Goal: Task Accomplishment & Management: Complete application form

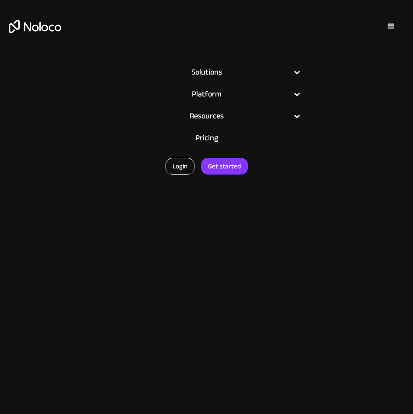
click at [180, 164] on link "Login" at bounding box center [180, 166] width 29 height 17
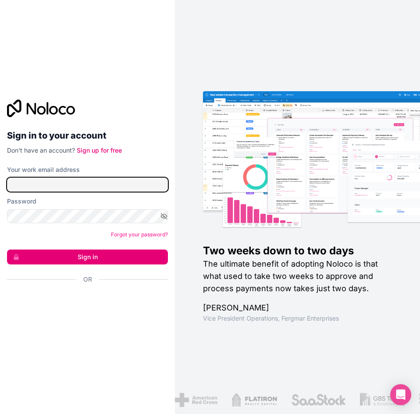
type input "support@mogmarketing.co.za"
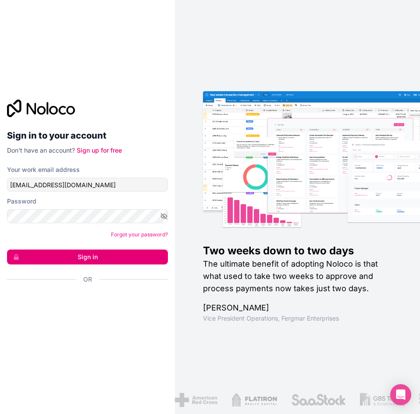
click at [92, 251] on button "Sign in" at bounding box center [87, 256] width 161 height 15
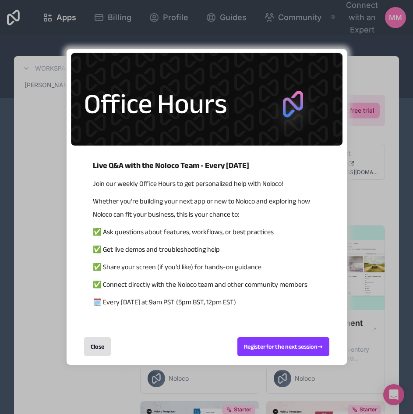
click at [95, 348] on div "Close" at bounding box center [97, 346] width 27 height 19
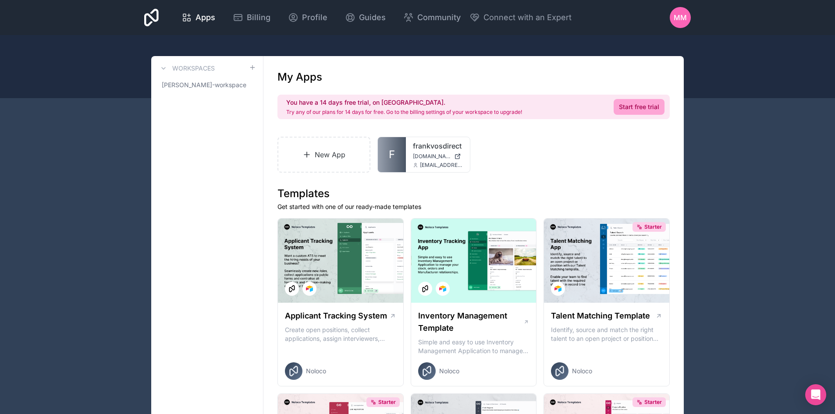
click at [312, 149] on link "New App" at bounding box center [323, 155] width 93 height 36
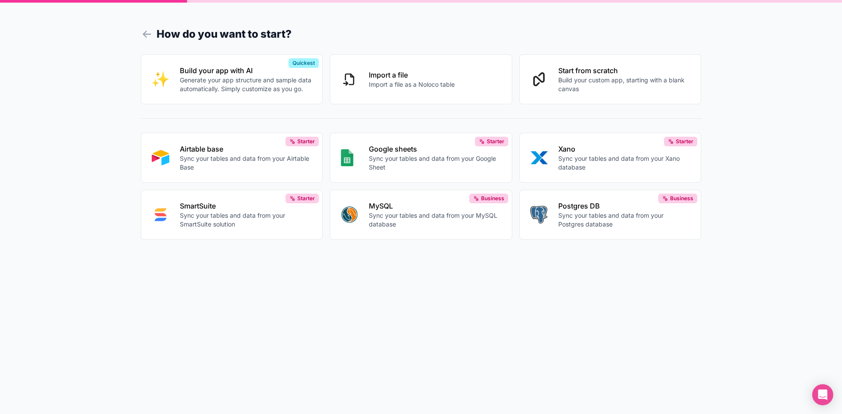
click at [263, 85] on p "Generate your app structure and sample data automatically. Simply customize as …" at bounding box center [246, 85] width 132 height 18
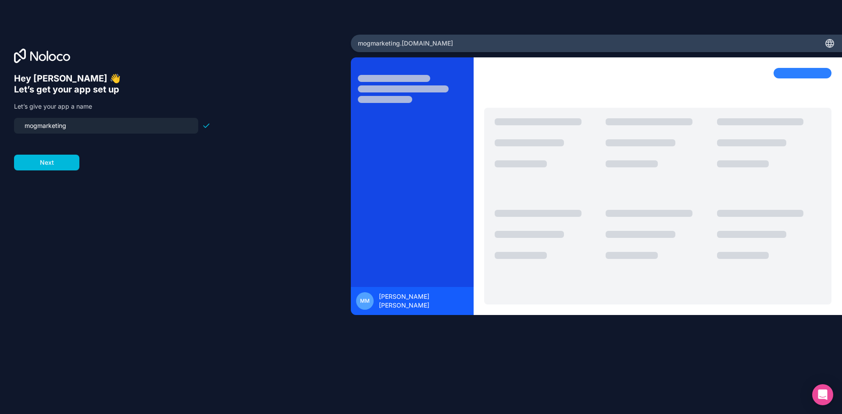
drag, startPoint x: 108, startPoint y: 124, endPoint x: 0, endPoint y: 121, distance: 108.3
click at [0, 121] on div "Hey Marchant 👋 Let’s get your app set up Let’s give your app a name mogmarketin…" at bounding box center [175, 207] width 351 height 345
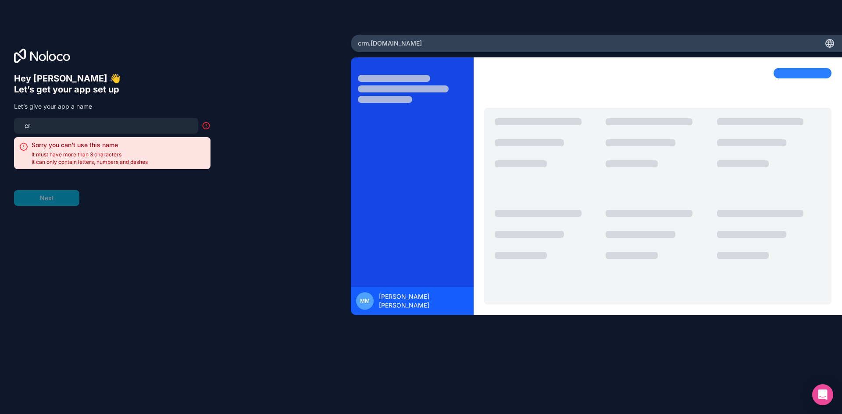
type input "c"
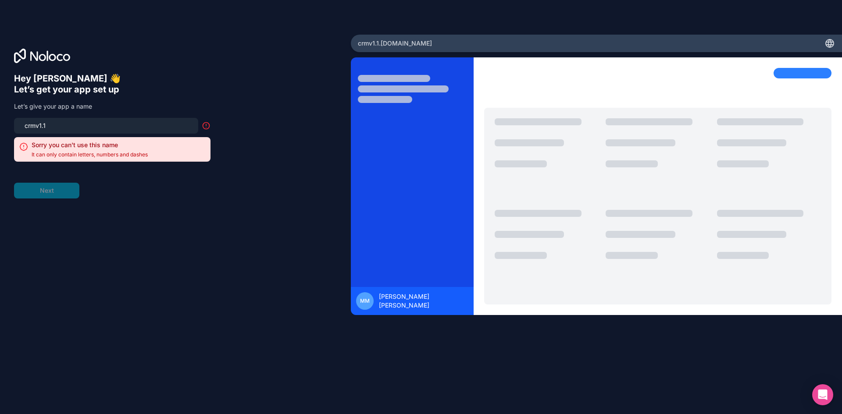
click at [34, 126] on input "crmv1.1" at bounding box center [106, 126] width 174 height 12
click at [40, 127] on input "crm-v1.1" at bounding box center [106, 126] width 174 height 12
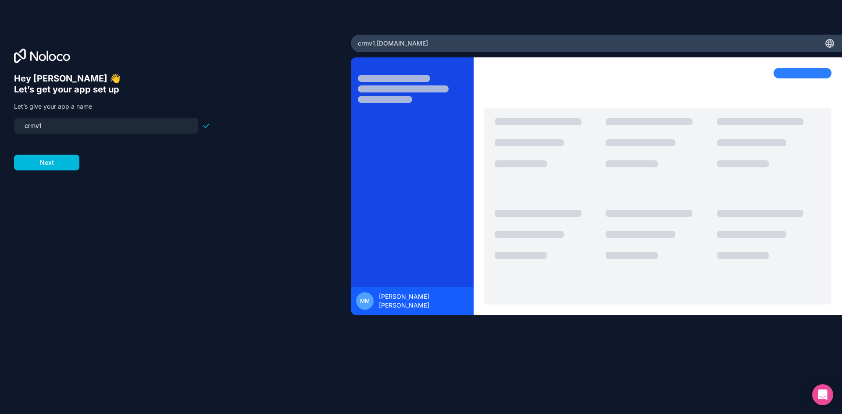
type input "crmv1"
click at [71, 167] on button "Next" at bounding box center [46, 163] width 65 height 16
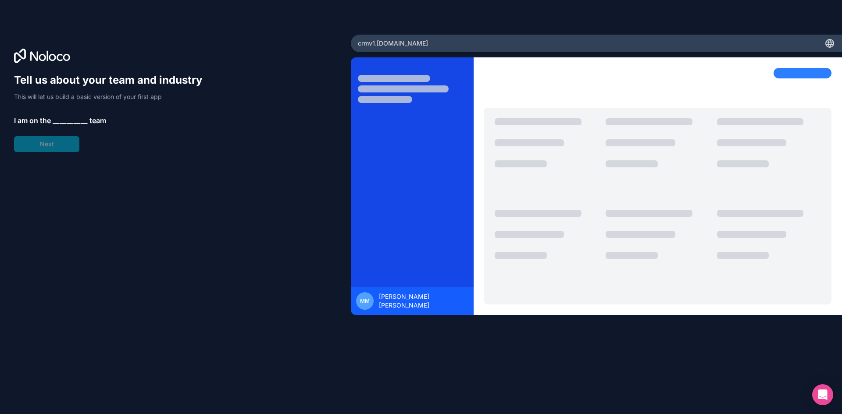
click at [84, 122] on span "__________" at bounding box center [70, 120] width 35 height 11
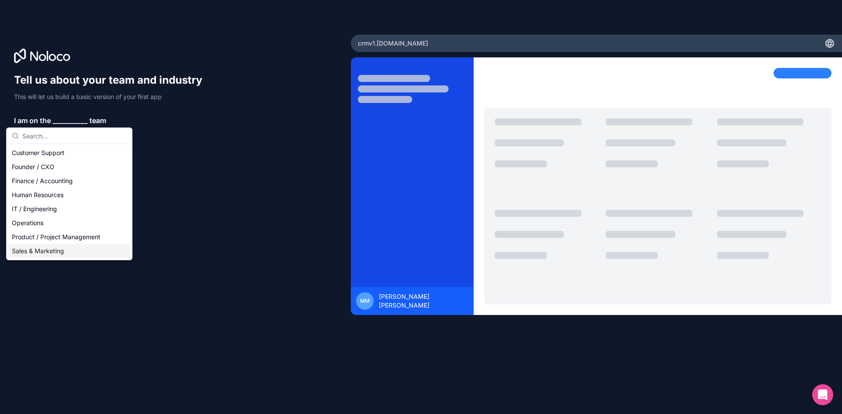
click at [72, 247] on div "Sales & Marketing" at bounding box center [69, 251] width 122 height 14
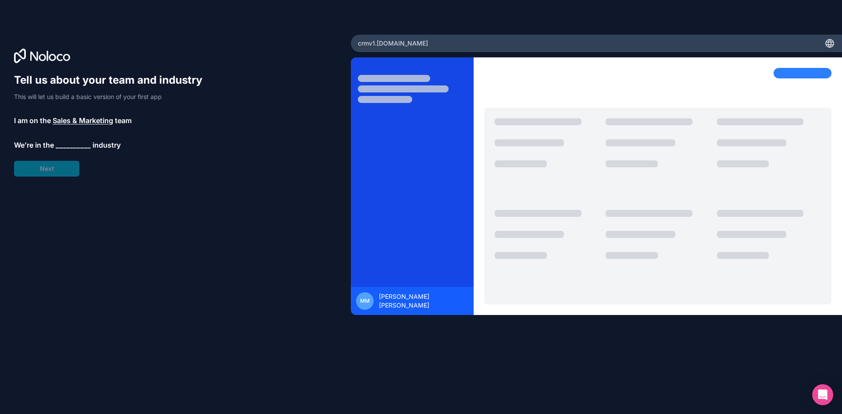
click at [70, 146] on span "__________" at bounding box center [73, 145] width 35 height 11
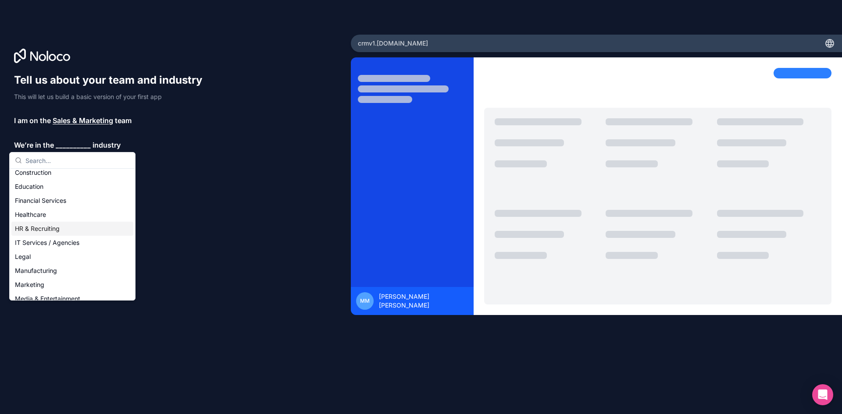
scroll to position [131, 0]
click at [68, 242] on div "Retail" at bounding box center [72, 242] width 122 height 14
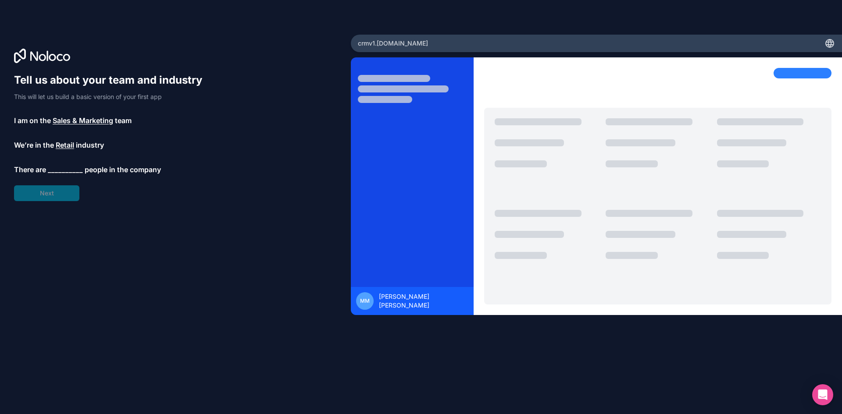
click at [64, 170] on span "__________" at bounding box center [65, 169] width 35 height 11
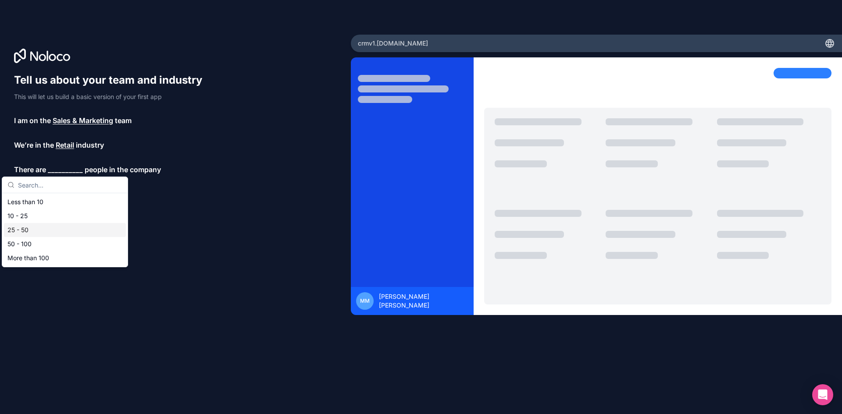
click at [39, 233] on div "25 - 50" at bounding box center [65, 230] width 122 height 14
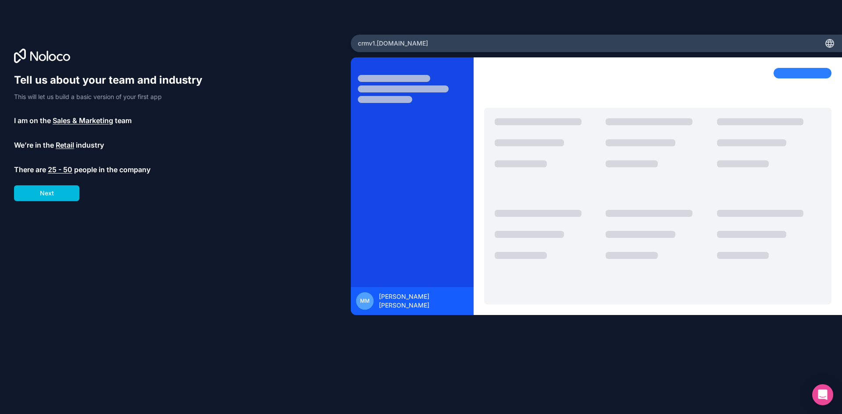
click at [49, 196] on button "Next" at bounding box center [46, 193] width 65 height 16
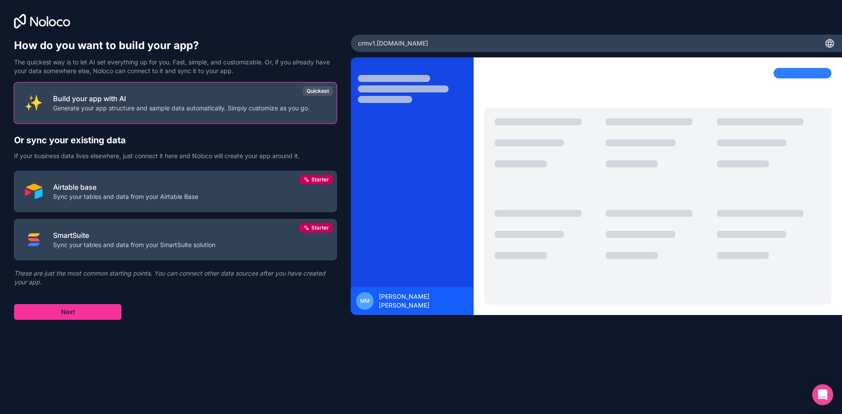
click at [236, 112] on button "Build your app with AI Generate your app structure and sample data automaticall…" at bounding box center [175, 102] width 323 height 41
click at [102, 312] on button "Next" at bounding box center [67, 312] width 107 height 16
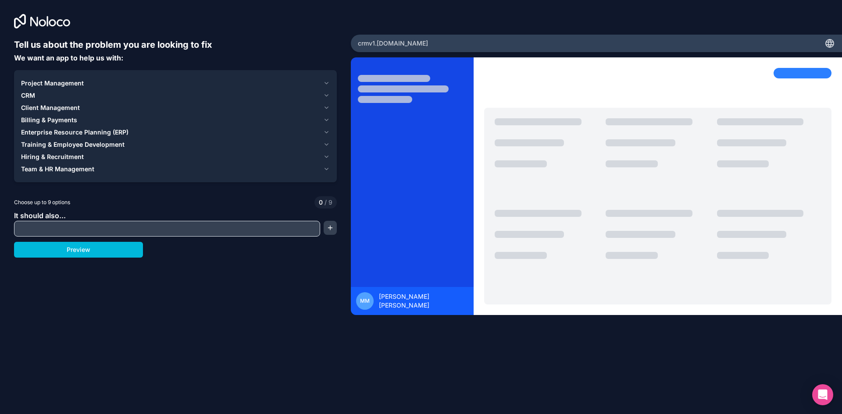
click at [55, 94] on div "CRM" at bounding box center [170, 95] width 298 height 9
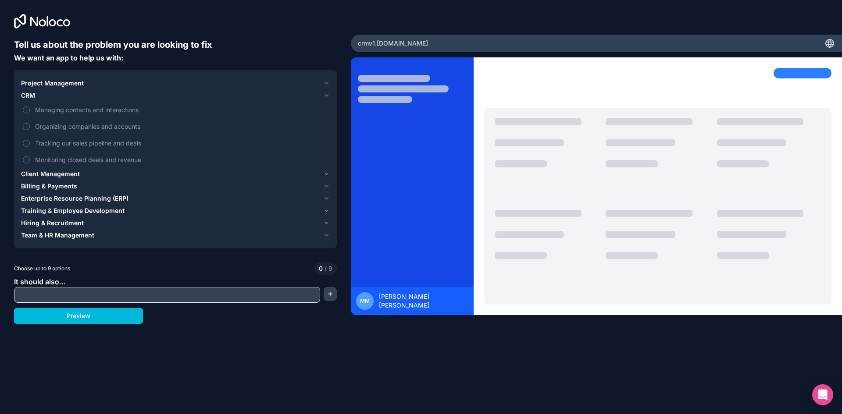
click at [43, 112] on span "Managing contacts and interactions" at bounding box center [181, 109] width 293 height 9
click at [30, 112] on button "Managing contacts and interactions" at bounding box center [26, 110] width 7 height 7
click at [42, 122] on span "Organizing companies and accounts" at bounding box center [181, 126] width 293 height 9
click at [30, 123] on button "Organizing companies and accounts" at bounding box center [26, 126] width 7 height 7
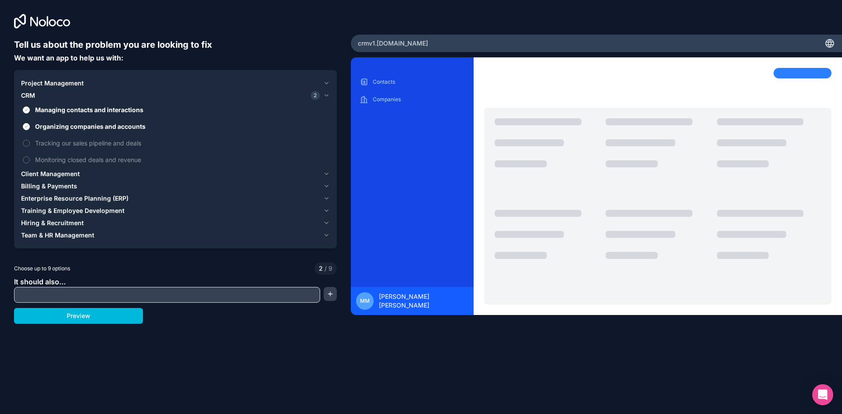
click at [36, 142] on span "Tracking our sales pipeline and deals" at bounding box center [181, 142] width 293 height 9
click at [30, 142] on button "Tracking our sales pipeline and deals" at bounding box center [26, 143] width 7 height 7
click at [36, 157] on span "Monitoring closed deals and revenue" at bounding box center [181, 159] width 293 height 9
click at [30, 157] on button "Monitoring closed deals and revenue" at bounding box center [26, 159] width 7 height 7
click at [329, 236] on icon "button" at bounding box center [326, 235] width 7 height 7
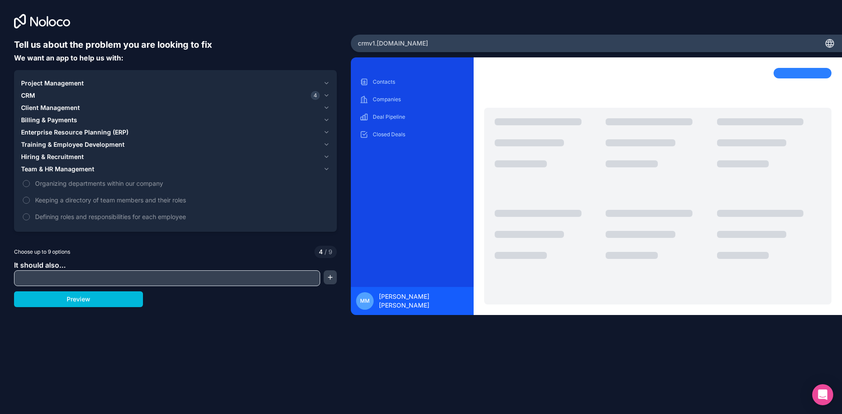
click at [25, 181] on button "Organizing departments within our company" at bounding box center [26, 183] width 7 height 7
click at [27, 184] on button "Organizing departments within our company" at bounding box center [26, 183] width 7 height 7
click at [29, 198] on button "Keeping a directory of team members and their roles" at bounding box center [26, 200] width 7 height 7
click at [28, 216] on button "Defining roles and responsibilities for each employee" at bounding box center [26, 216] width 7 height 7
click at [71, 213] on span "Defining roles and responsibilities for each employee" at bounding box center [181, 216] width 293 height 9
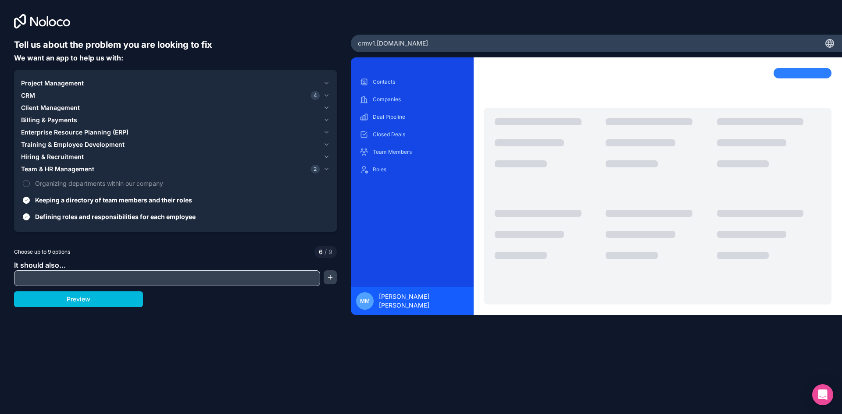
click at [30, 213] on button "Defining roles and responsibilities for each employee" at bounding box center [26, 216] width 7 height 7
click at [329, 156] on icon "button" at bounding box center [326, 156] width 7 height 7
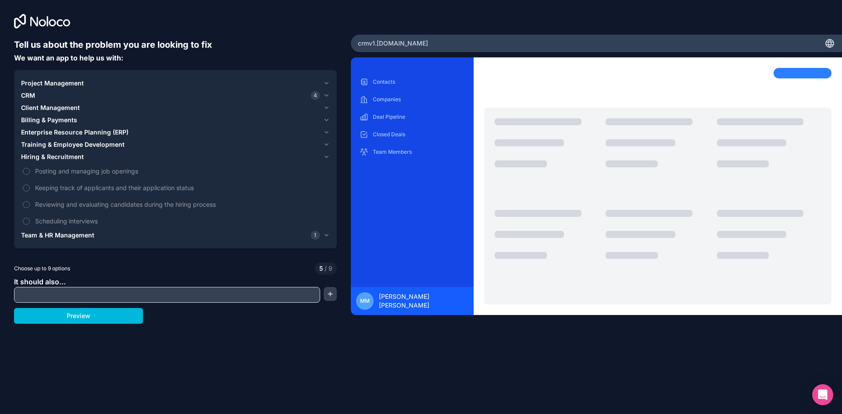
click at [55, 146] on span "Training & Employee Development" at bounding box center [72, 144] width 103 height 9
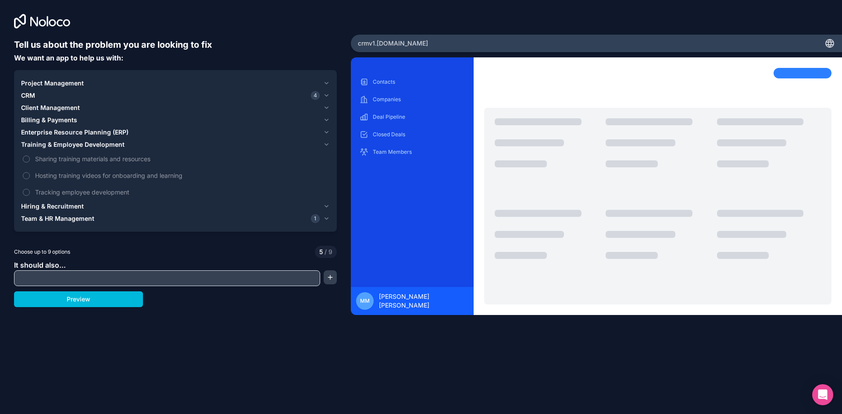
click at [107, 190] on span "Tracking employee development" at bounding box center [181, 192] width 293 height 9
click at [30, 190] on button "Tracking employee development" at bounding box center [26, 192] width 7 height 7
click at [380, 169] on p "Videos" at bounding box center [419, 169] width 92 height 7
click at [39, 85] on span "Project Management" at bounding box center [52, 83] width 63 height 9
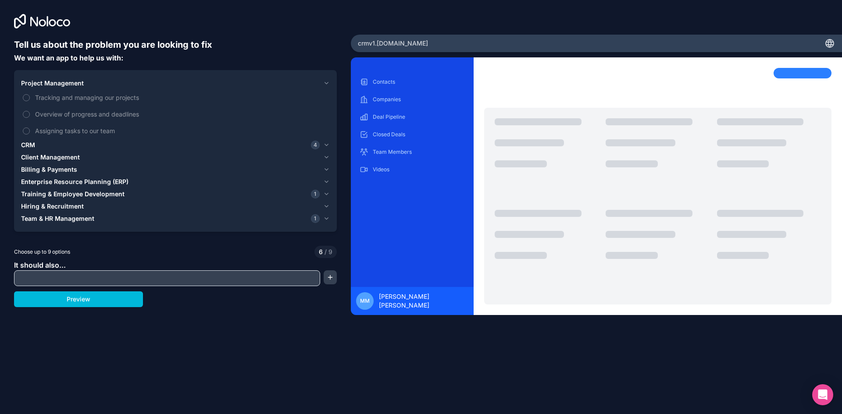
click at [80, 93] on span "Tracking and managing our projects" at bounding box center [181, 97] width 293 height 9
click at [30, 94] on button "Tracking and managing our projects" at bounding box center [26, 97] width 7 height 7
click at [74, 130] on span "Assigning tasks to our team" at bounding box center [181, 130] width 293 height 9
click at [30, 130] on button "Assigning tasks to our team" at bounding box center [26, 131] width 7 height 7
click at [74, 116] on span "Overview of progress and deadlines" at bounding box center [181, 114] width 293 height 9
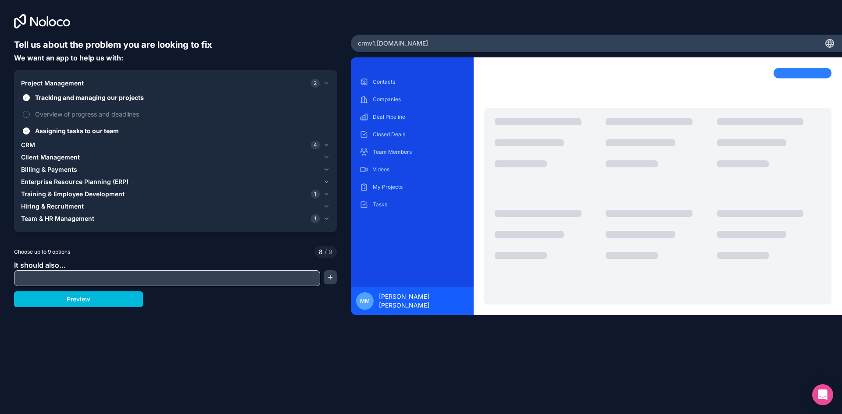
click at [30, 116] on button "Overview of progress and deadlines" at bounding box center [26, 114] width 7 height 7
click at [44, 160] on span "Client Management" at bounding box center [50, 157] width 59 height 9
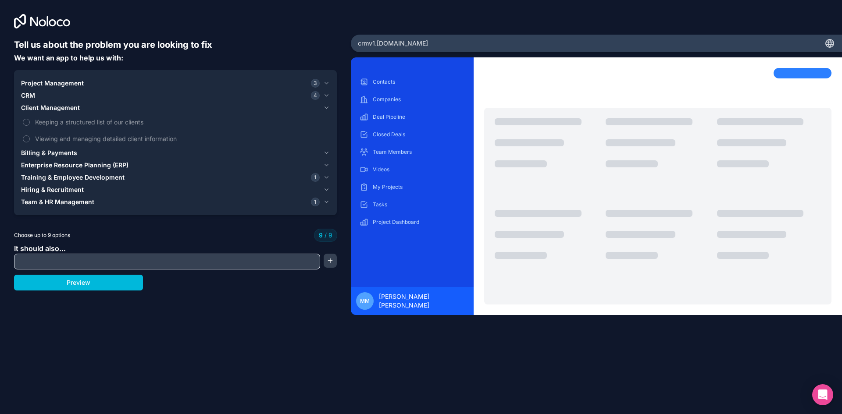
click at [53, 124] on span "Keeping a structured list of our clients" at bounding box center [181, 121] width 293 height 9
click at [64, 155] on span "Billing & Payments" at bounding box center [49, 153] width 56 height 9
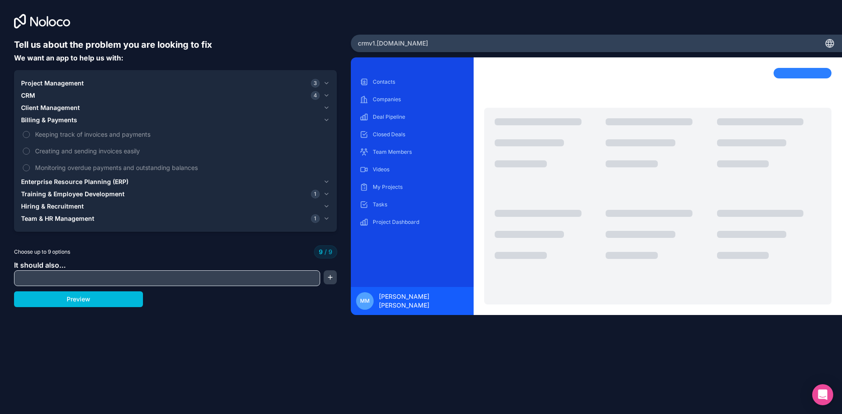
click at [57, 137] on span "Keeping track of invoices and payments" at bounding box center [181, 134] width 293 height 9
click at [87, 180] on span "Enterprise Resource Planning (ERP)" at bounding box center [74, 182] width 107 height 9
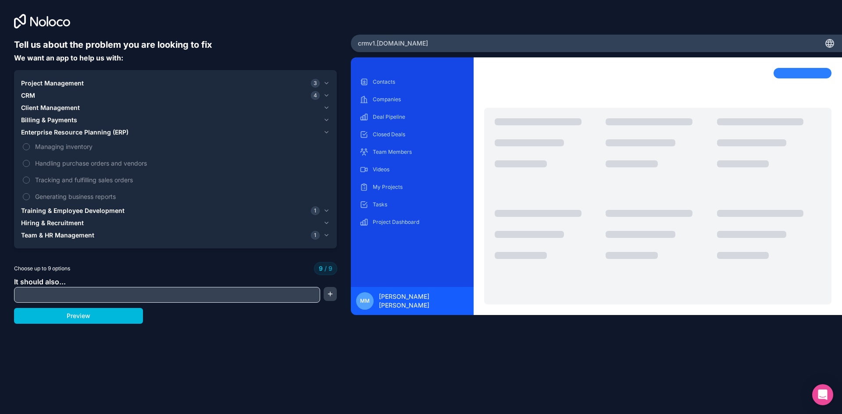
click at [67, 161] on span "Handling purchase orders and vendors" at bounding box center [181, 163] width 293 height 9
click at [58, 177] on span "Tracking and fulfilling sales orders" at bounding box center [181, 179] width 293 height 9
click at [57, 191] on label "Generating business reports" at bounding box center [175, 196] width 309 height 16
click at [59, 164] on span "Handling purchase orders and vendors" at bounding box center [181, 163] width 293 height 9
click at [57, 148] on span "Managing inventory" at bounding box center [181, 146] width 293 height 9
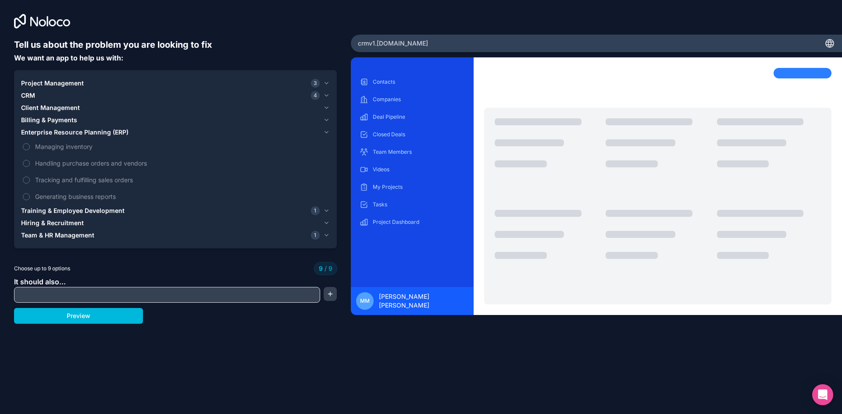
click at [54, 163] on span "Handling purchase orders and vendors" at bounding box center [181, 163] width 293 height 9
click at [54, 173] on label "Tracking and fulfilling sales orders" at bounding box center [175, 180] width 309 height 16
click at [53, 185] on label "Tracking and fulfilling sales orders" at bounding box center [175, 180] width 309 height 16
click at [119, 294] on input "text" at bounding box center [167, 295] width 302 height 12
click at [126, 291] on input "text" at bounding box center [167, 295] width 302 height 12
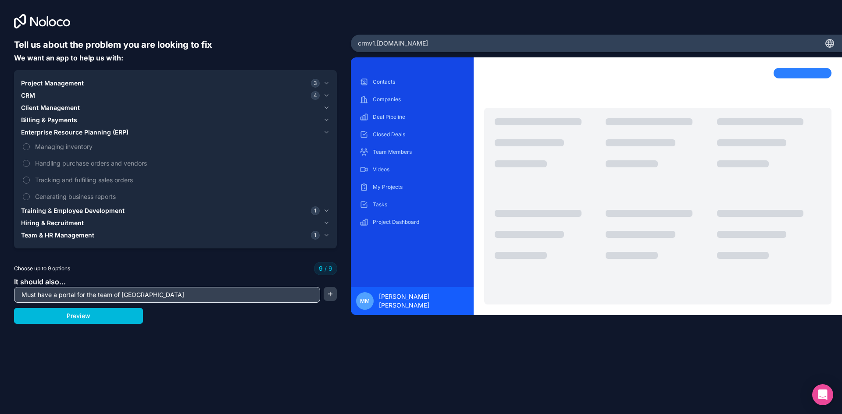
click at [95, 294] on input "Must have a portal for the team of Western Cape" at bounding box center [167, 295] width 302 height 12
click at [288, 297] on input "Must have a portal for the management team of Western Cape who can change all s…" at bounding box center [167, 295] width 302 height 12
click at [67, 209] on span "Training & Employee Development" at bounding box center [72, 210] width 103 height 9
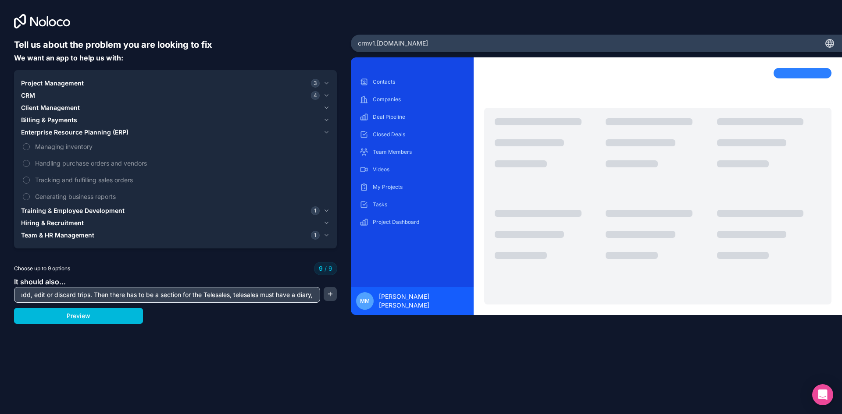
scroll to position [0, 0]
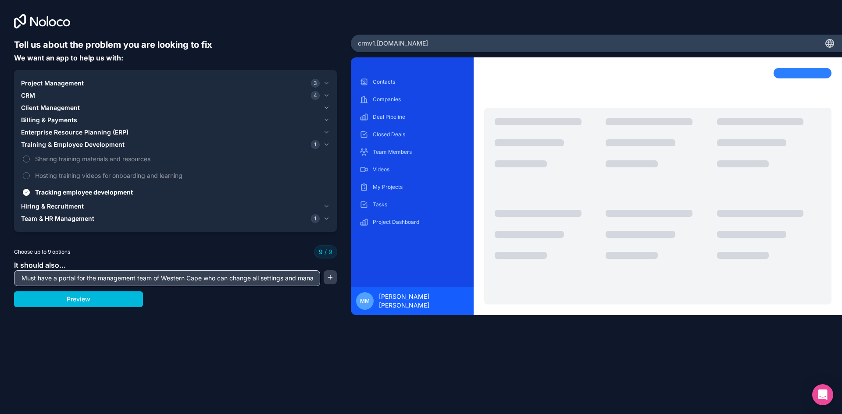
click at [68, 195] on span "Tracking employee development" at bounding box center [181, 192] width 293 height 9
click at [30, 195] on button "Tracking employee development" at bounding box center [26, 192] width 7 height 7
click at [42, 117] on span "Billing & Payments" at bounding box center [49, 120] width 56 height 9
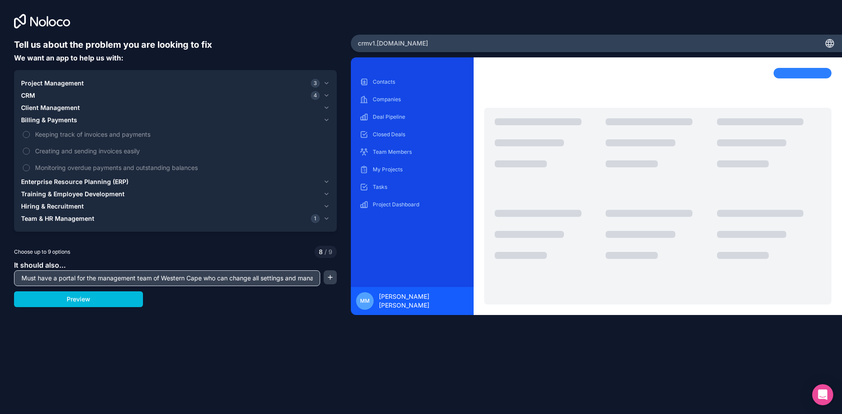
click at [61, 106] on span "Client Management" at bounding box center [50, 107] width 59 height 9
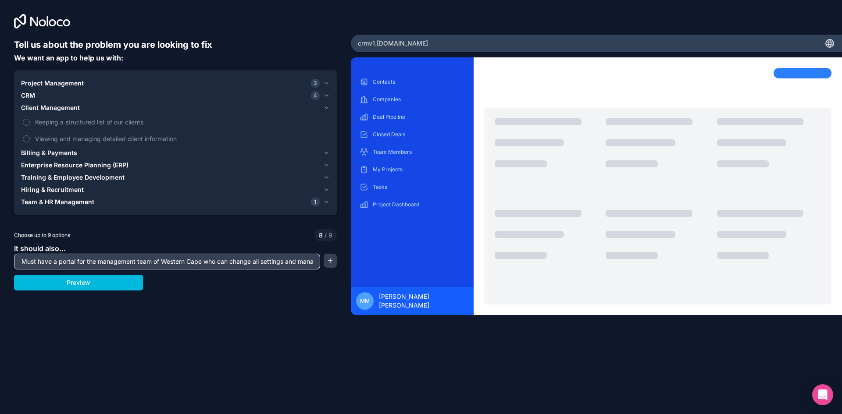
click at [60, 118] on span "Keeping a structured list of our clients" at bounding box center [181, 121] width 293 height 9
click at [30, 119] on button "Keeping a structured list of our clients" at bounding box center [26, 122] width 7 height 7
click at [92, 137] on span "Viewing and managing detailed client information" at bounding box center [181, 138] width 293 height 9
click at [80, 174] on span "Training & Employee Development" at bounding box center [72, 177] width 103 height 9
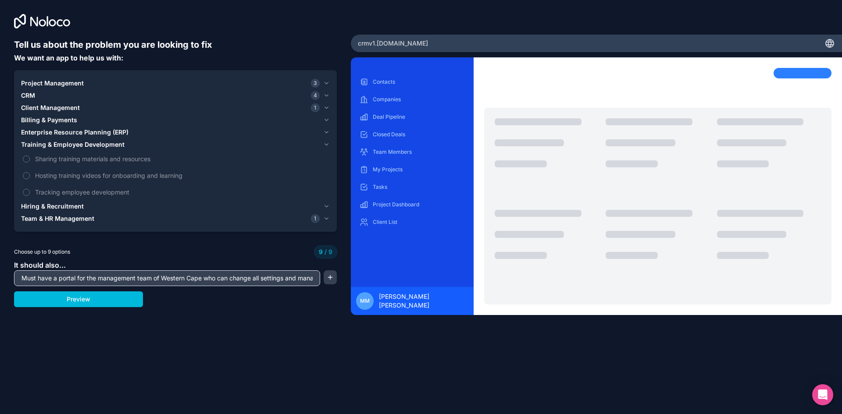
click at [75, 133] on span "Enterprise Resource Planning (ERP)" at bounding box center [74, 132] width 107 height 9
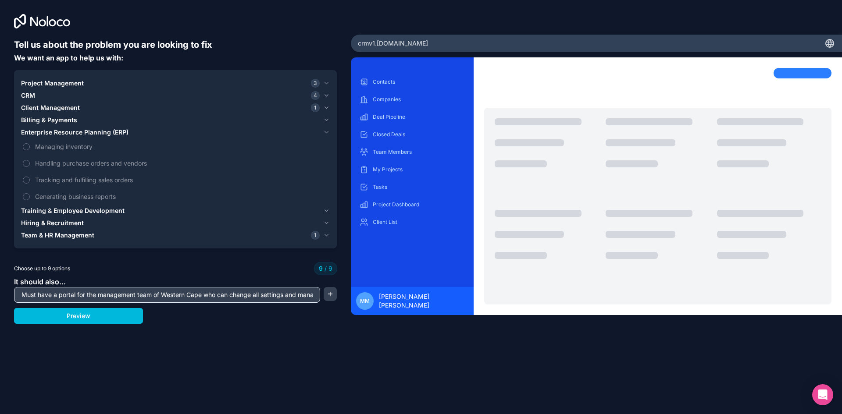
click at [65, 210] on span "Training & Employee Development" at bounding box center [72, 210] width 103 height 9
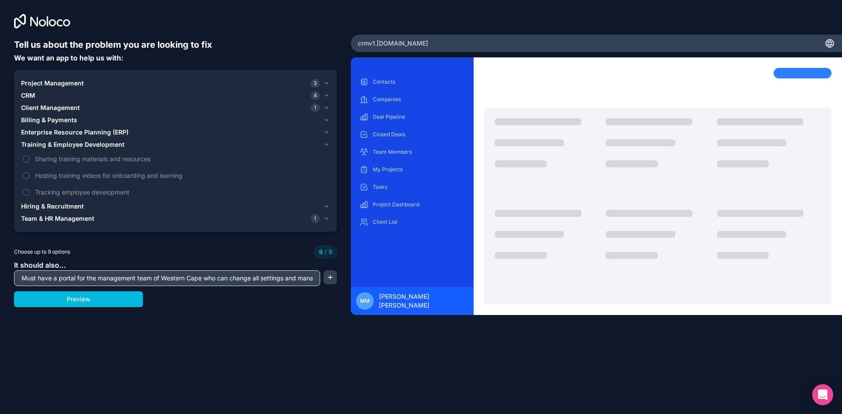
click at [67, 208] on span "Hiring & Recruitment" at bounding box center [52, 206] width 63 height 9
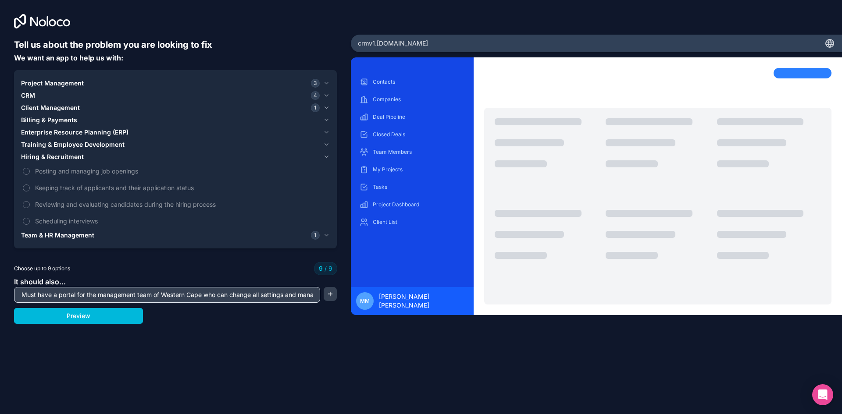
click at [291, 294] on input "Must have a portal for the management team of Western Cape who can change all s…" at bounding box center [167, 295] width 302 height 12
drag, startPoint x: 288, startPoint y: 298, endPoint x: 354, endPoint y: 299, distance: 66.2
click at [354, 299] on div "Tell us about the problem you are looking to fix We want an app to help us with…" at bounding box center [421, 207] width 842 height 414
click at [316, 295] on input "Must have a portal for the management team of Western Cape who can change all s…" at bounding box center [167, 295] width 302 height 12
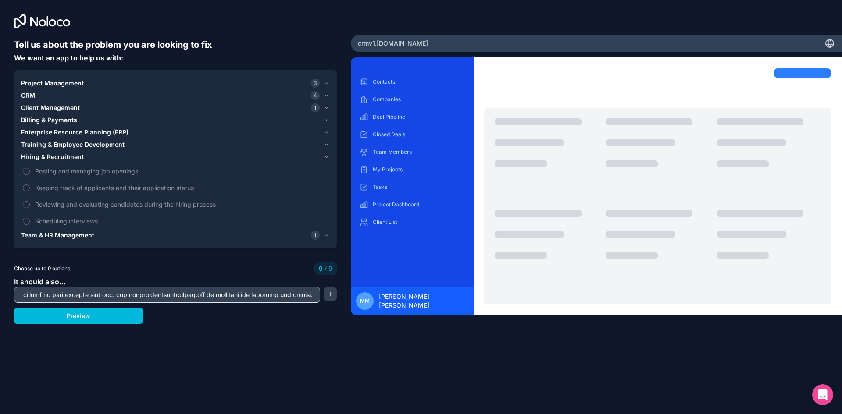
scroll to position [0, 3046]
click at [328, 293] on button "button" at bounding box center [329, 294] width 13 height 14
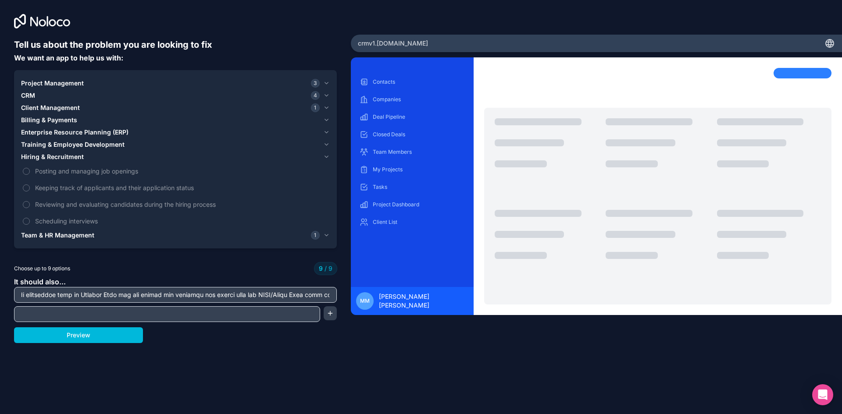
scroll to position [0, 178]
drag, startPoint x: 251, startPoint y: 297, endPoint x: 257, endPoint y: 298, distance: 6.6
click at [257, 298] on input "text" at bounding box center [175, 295] width 318 height 12
click at [254, 294] on input "text" at bounding box center [175, 295] width 318 height 12
click at [253, 295] on input "text" at bounding box center [175, 295] width 318 height 12
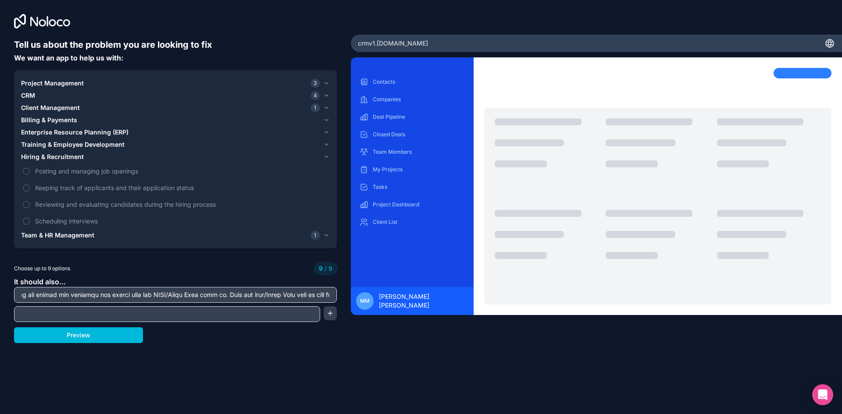
click at [253, 296] on input "text" at bounding box center [175, 295] width 318 height 12
drag, startPoint x: 252, startPoint y: 296, endPoint x: 276, endPoint y: 294, distance: 24.2
click at [276, 294] on input "text" at bounding box center [175, 295] width 318 height 12
type input "Must have a portal for the management team of Western Cape who can change all s…"
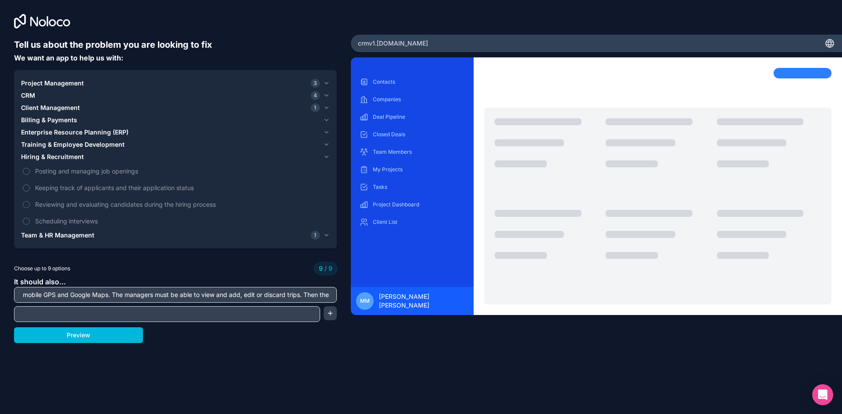
click at [228, 317] on input "text" at bounding box center [167, 314] width 302 height 12
paste input "Then the reps/Sales Team must be able to log in, they have the part of the app …"
drag, startPoint x: 185, startPoint y: 316, endPoint x: 11, endPoint y: 314, distance: 174.4
click at [11, 314] on div "Tell us about the problem you are looking to fix We want an app to help us with…" at bounding box center [175, 172] width 351 height 345
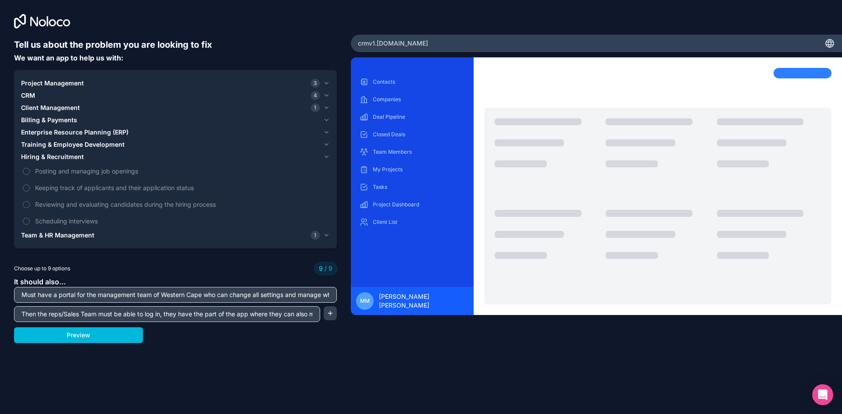
type input "Then the reps/Sales Team must be able to log in, they have the part of the app …"
click at [222, 298] on input "Must have a portal for the management team of Western Cape who can change all s…" at bounding box center [175, 295] width 318 height 12
drag, startPoint x: 213, startPoint y: 295, endPoint x: 264, endPoint y: 295, distance: 51.7
click at [264, 295] on input "Must have a portal for the management team of Western Cape who can change all s…" at bounding box center [175, 295] width 318 height 12
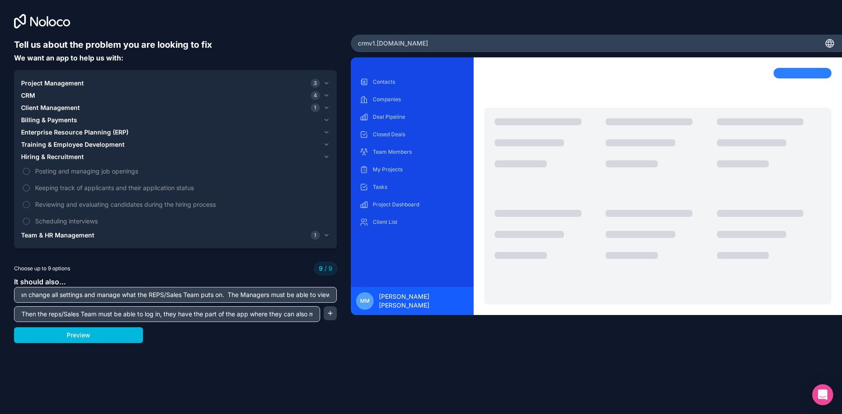
click at [231, 295] on input "Must have a portal for the management team of Western Cape who can change all s…" at bounding box center [175, 295] width 318 height 12
drag, startPoint x: 230, startPoint y: 295, endPoint x: 290, endPoint y: 296, distance: 60.5
click at [290, 296] on input "Must have a portal for the management team of Western Cape who can change all s…" at bounding box center [175, 295] width 318 height 12
type input "Must have a portal for the management team of Western Cape who can change all s…"
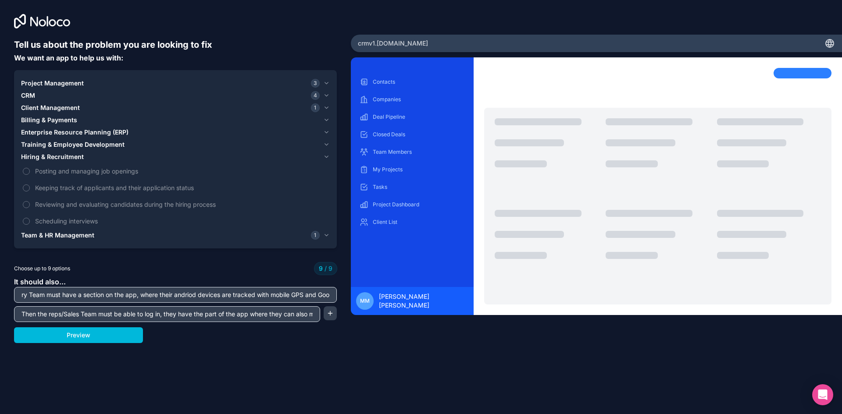
click at [331, 316] on button "button" at bounding box center [329, 313] width 13 height 14
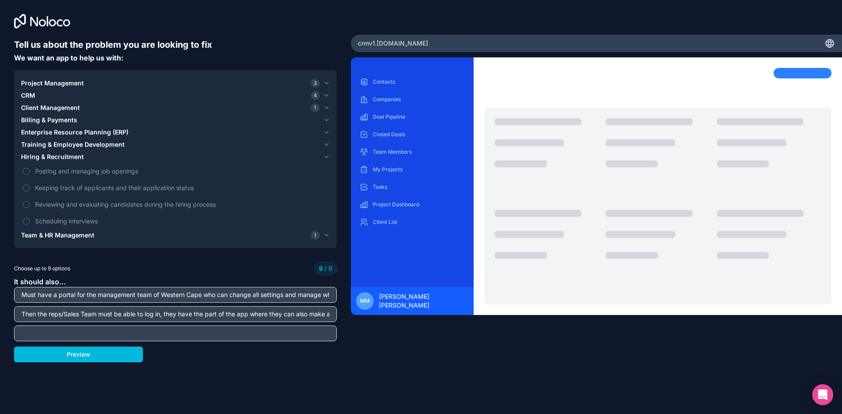
click at [203, 330] on input "text" at bounding box center [175, 333] width 318 height 12
paste input "The Managers must be able to view the status of whereabouts of the sales team a…"
type input "The Managers must be able to view the status of whereabouts of the sales team a…"
drag, startPoint x: 273, startPoint y: 295, endPoint x: 302, endPoint y: 291, distance: 28.8
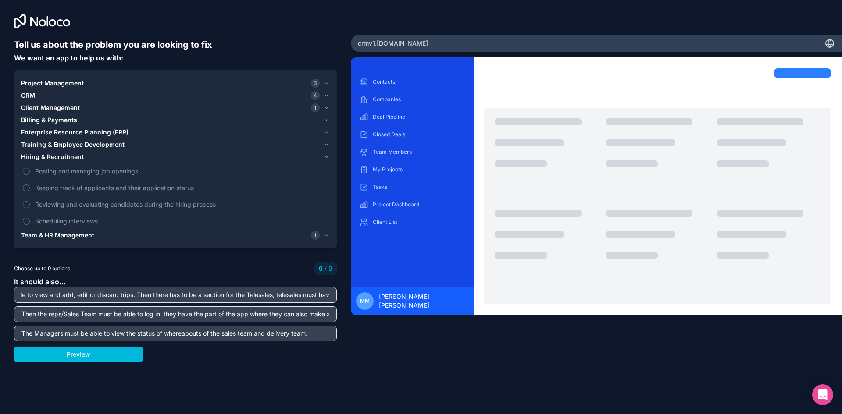
click at [313, 292] on input "Must have a portal for the management team of Western Cape who can change all s…" at bounding box center [175, 295] width 318 height 12
click at [138, 297] on input "Must have a portal for the management team of Western Cape who can change all s…" at bounding box center [175, 295] width 318 height 12
drag, startPoint x: 70, startPoint y: 296, endPoint x: 56, endPoint y: 288, distance: 16.3
click at [31, 292] on input "Must have a portal for the management team of Western Cape who can change all s…" at bounding box center [175, 295] width 318 height 12
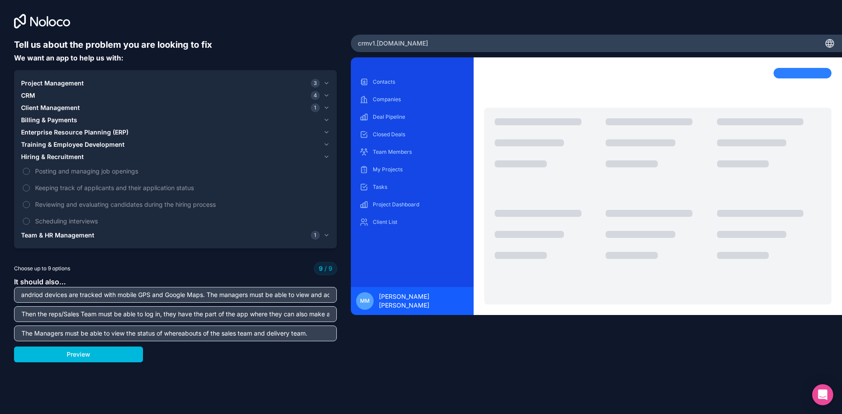
click at [80, 297] on input "Must have a portal for the management team of Western Cape who can change all s…" at bounding box center [175, 295] width 318 height 12
click at [26, 295] on input "Must have a portal for the management team of Western Cape who can change all s…" at bounding box center [175, 295] width 318 height 12
click at [83, 297] on input "Must have a portal for the management team of Western Cape who can change all s…" at bounding box center [175, 295] width 318 height 12
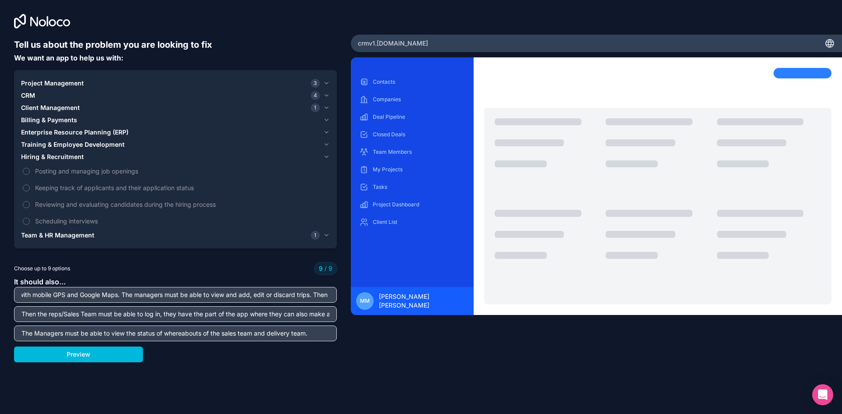
drag, startPoint x: 83, startPoint y: 297, endPoint x: 316, endPoint y: 295, distance: 233.6
click at [316, 295] on input "Must have a portal for the management team of Western Cape who can change all s…" at bounding box center [175, 295] width 318 height 12
click at [308, 296] on input "Must have a portal for the management team of Western Cape who can change all s…" at bounding box center [175, 295] width 318 height 12
drag, startPoint x: 328, startPoint y: 295, endPoint x: 377, endPoint y: 295, distance: 49.1
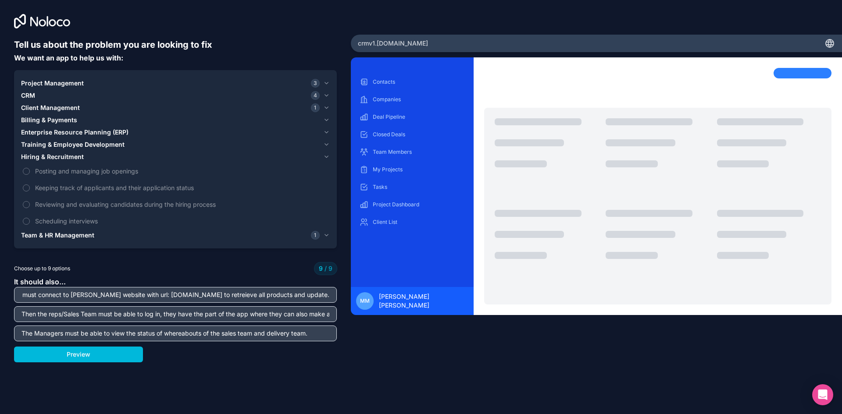
click at [377, 295] on div "Tell us about the problem you are looking to fix We want an app to help us with…" at bounding box center [421, 207] width 842 height 414
click at [341, 350] on div "Tell us about the problem you are looking to fix We want an app to help us with…" at bounding box center [421, 207] width 842 height 414
click at [103, 357] on button "Preview" at bounding box center [78, 355] width 129 height 16
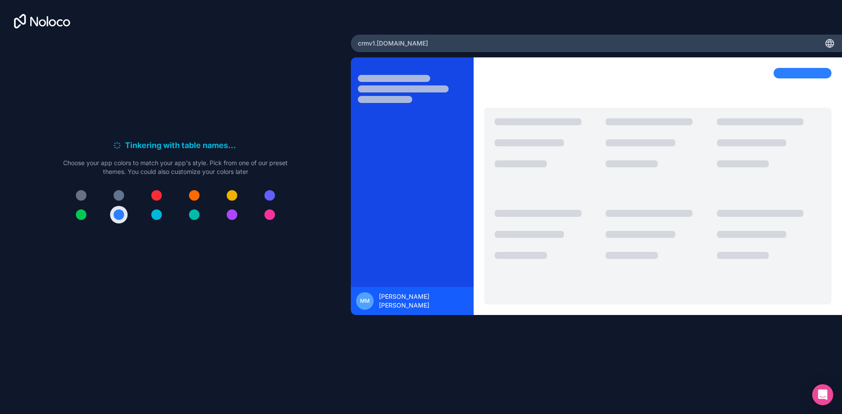
click at [192, 197] on div at bounding box center [194, 195] width 11 height 11
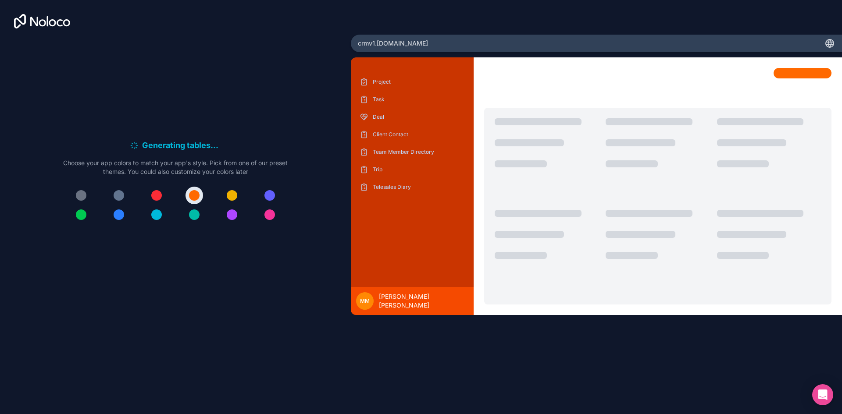
click at [235, 197] on div at bounding box center [232, 195] width 11 height 11
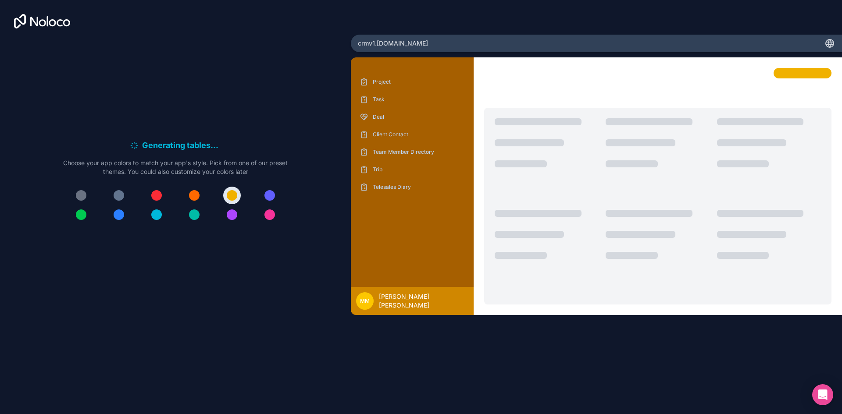
click at [268, 218] on div at bounding box center [269, 215] width 11 height 11
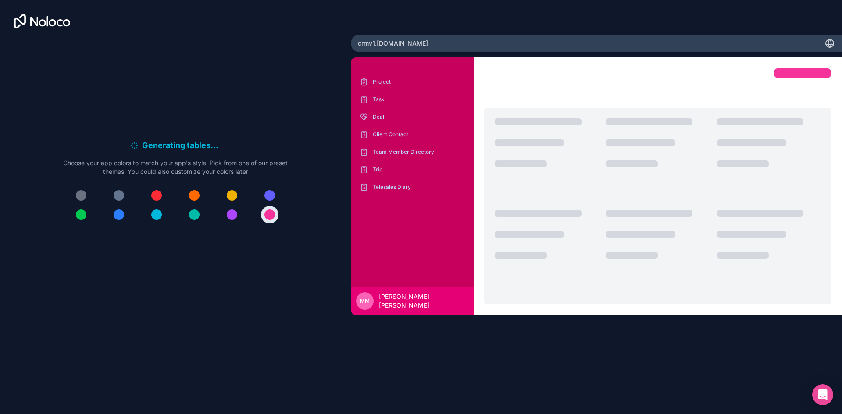
click at [201, 218] on button at bounding box center [194, 215] width 18 height 18
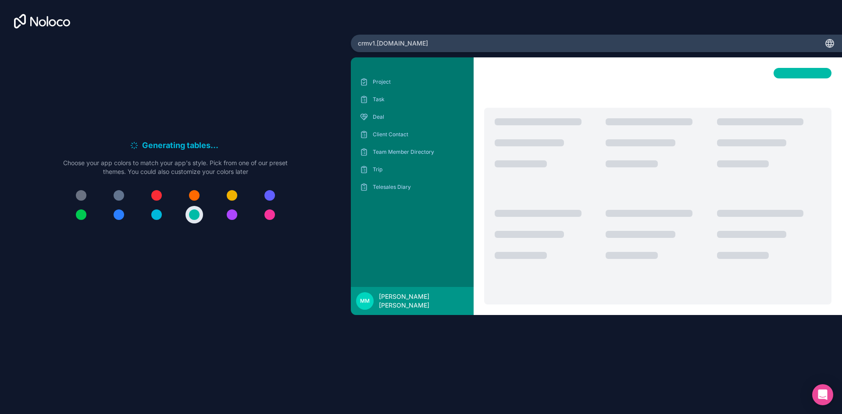
click at [76, 193] on div at bounding box center [81, 195] width 11 height 11
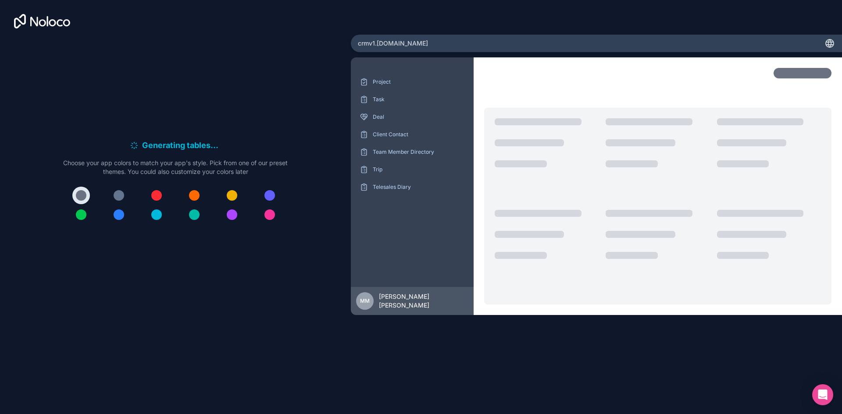
click at [85, 219] on button at bounding box center [81, 215] width 18 height 18
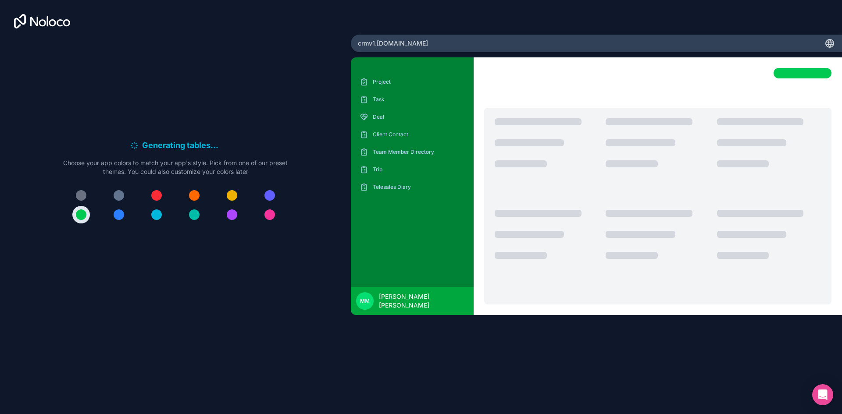
click at [153, 215] on div at bounding box center [156, 215] width 11 height 11
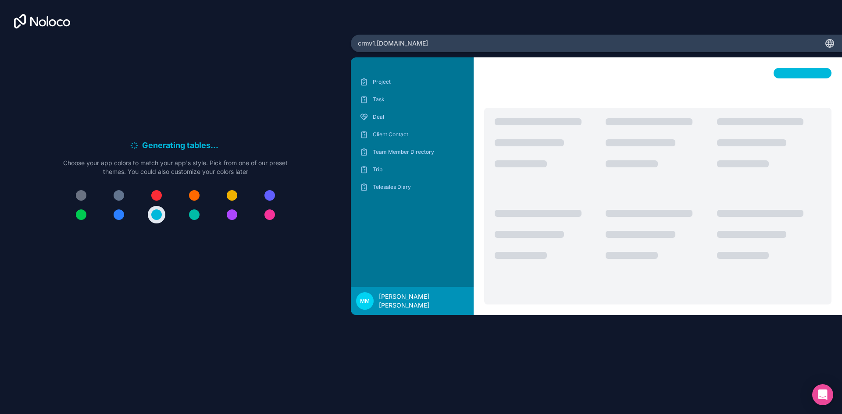
click at [112, 215] on button at bounding box center [119, 215] width 18 height 18
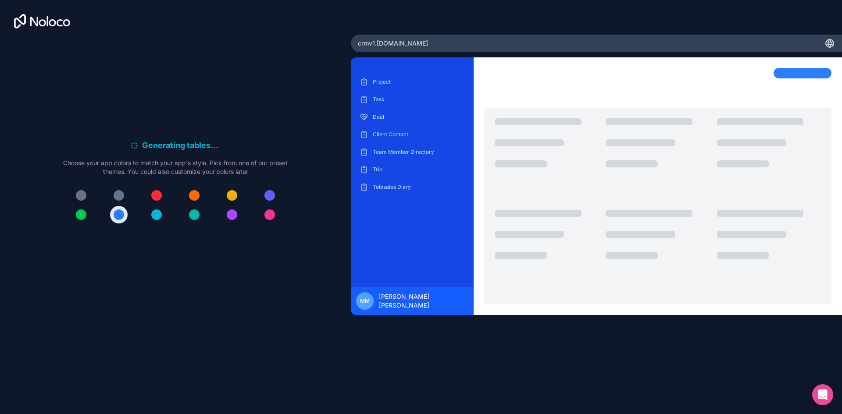
click at [144, 217] on div at bounding box center [175, 205] width 224 height 37
click at [163, 217] on button at bounding box center [157, 215] width 18 height 18
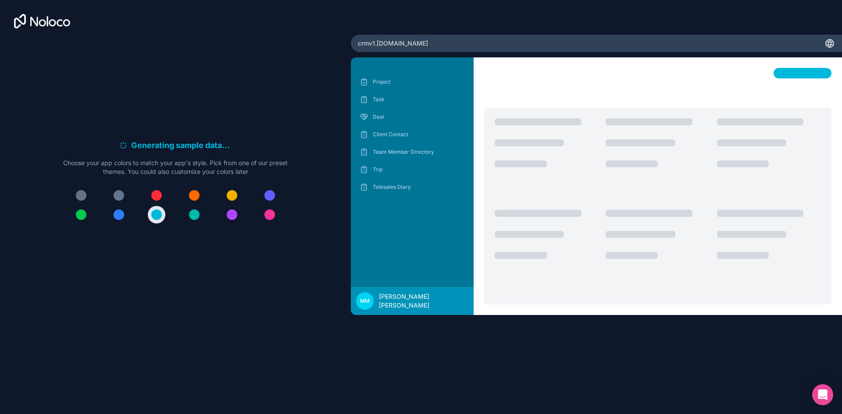
click at [196, 197] on div at bounding box center [194, 195] width 11 height 11
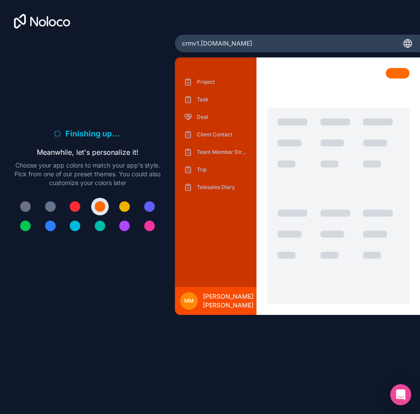
click at [149, 209] on div at bounding box center [149, 206] width 11 height 11
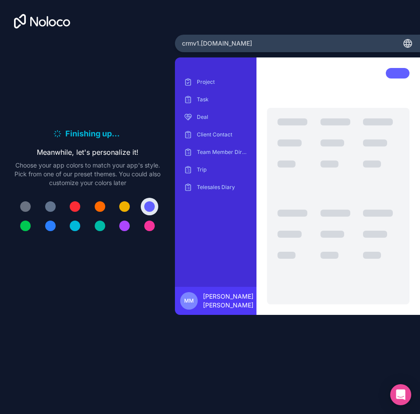
click at [51, 224] on div at bounding box center [50, 225] width 11 height 11
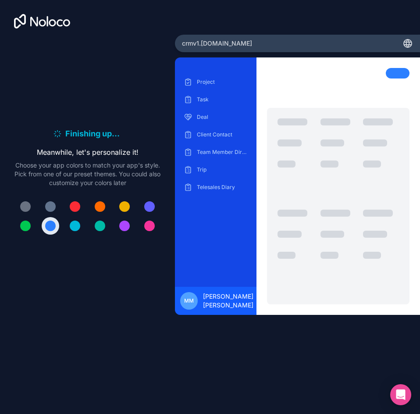
drag, startPoint x: 149, startPoint y: 200, endPoint x: 132, endPoint y: 206, distance: 18.0
click at [149, 200] on button at bounding box center [150, 207] width 18 height 18
click at [57, 226] on button at bounding box center [51, 226] width 18 height 18
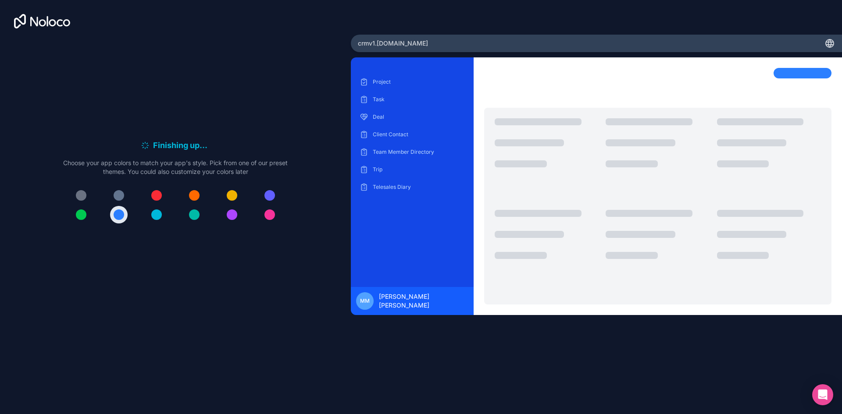
click at [386, 93] on div "Task" at bounding box center [412, 99] width 109 height 14
click at [387, 84] on p "Project" at bounding box center [419, 81] width 92 height 7
drag, startPoint x: 411, startPoint y: 43, endPoint x: 427, endPoint y: 44, distance: 16.2
click at [411, 43] on div "crmv1 .noloco.co" at bounding box center [596, 44] width 491 height 18
drag, startPoint x: 72, startPoint y: 163, endPoint x: 285, endPoint y: 170, distance: 213.1
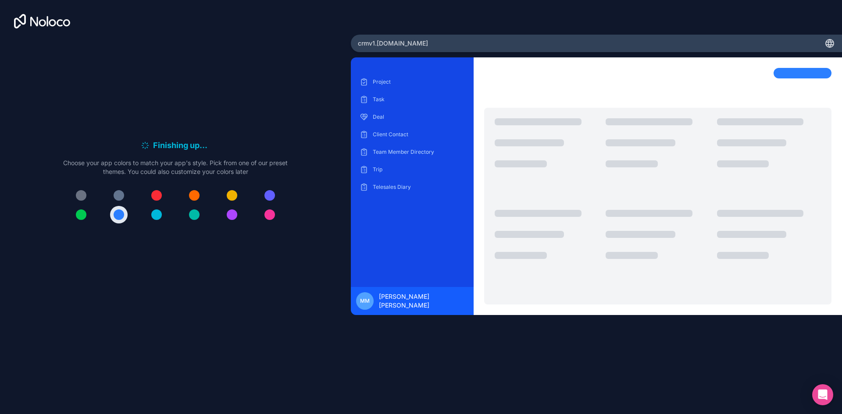
click at [297, 168] on div "Finishing up . . . Meanwhile, let's personalize it! Choose your app colors to m…" at bounding box center [175, 185] width 323 height 293
click at [274, 170] on p "Choose your app colors to match your app's style. Pick from one of our preset t…" at bounding box center [175, 168] width 224 height 18
drag, startPoint x: 274, startPoint y: 170, endPoint x: 53, endPoint y: 152, distance: 222.5
click at [12, 131] on div "Finishing up . . . Meanwhile, let's personalize it! Choose your app colors to m…" at bounding box center [175, 172] width 351 height 345
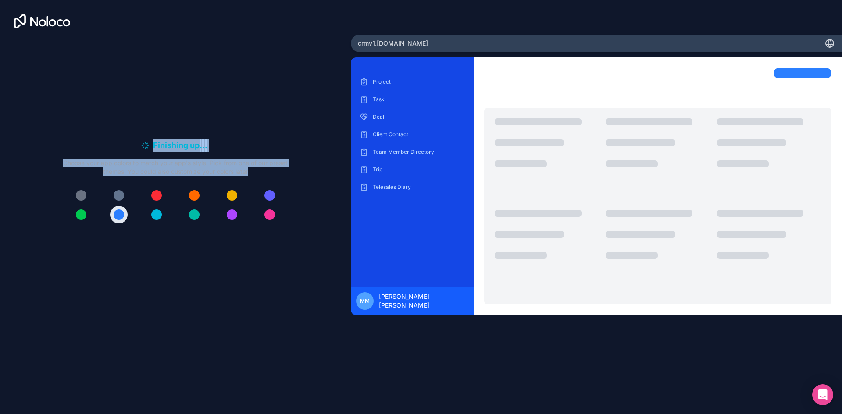
click at [79, 156] on div "Finishing up . . . Meanwhile, let's personalize it! Choose your app colors to m…" at bounding box center [175, 157] width 224 height 37
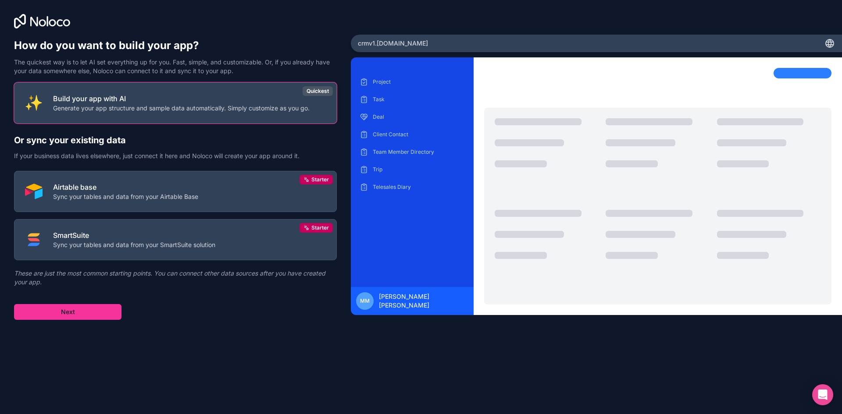
click at [198, 93] on button "Build your app with AI Generate your app structure and sample data automaticall…" at bounding box center [175, 102] width 323 height 41
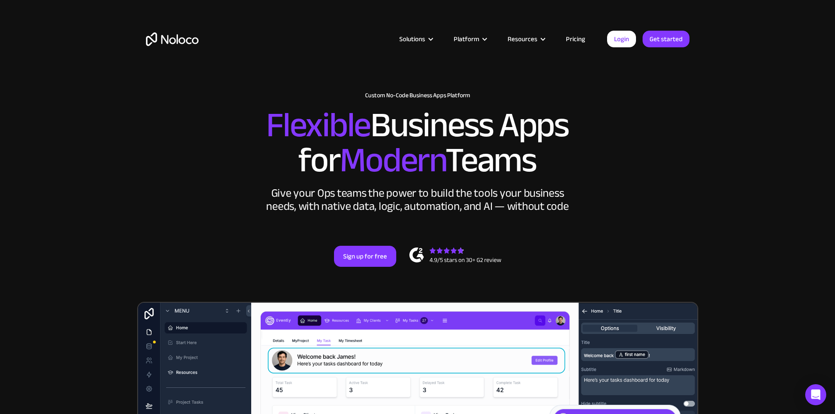
click at [628, 40] on link "Login" at bounding box center [621, 39] width 29 height 17
